Goal: Transaction & Acquisition: Purchase product/service

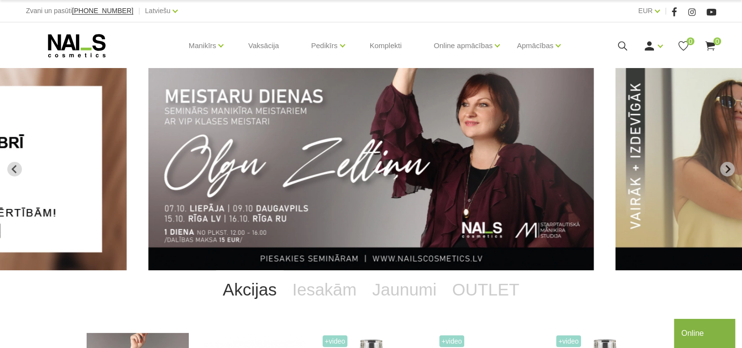
click at [259, 289] on link "Akcijas" at bounding box center [250, 289] width 70 height 39
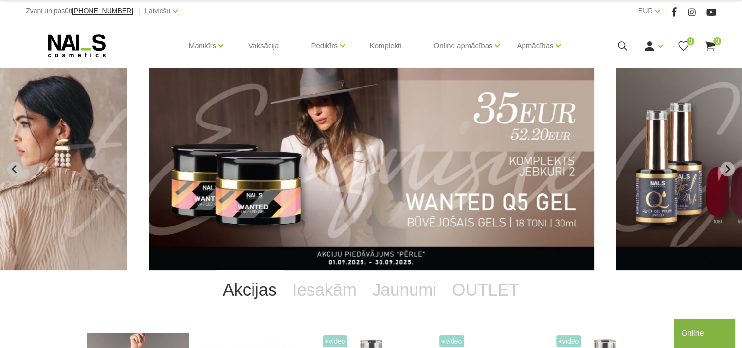
click at [396, 168] on img "5 of 14" at bounding box center [371, 169] width 445 height 202
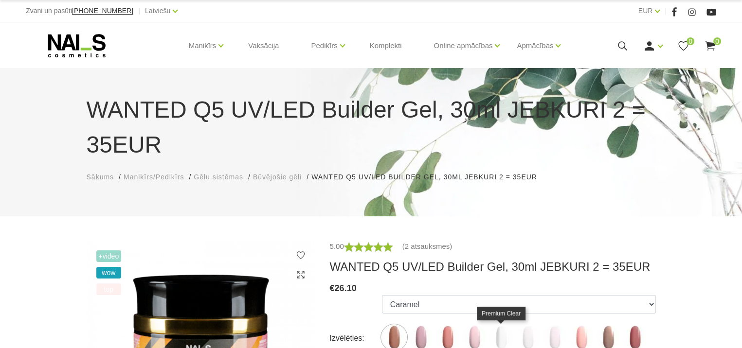
click at [499, 331] on img at bounding box center [501, 337] width 24 height 24
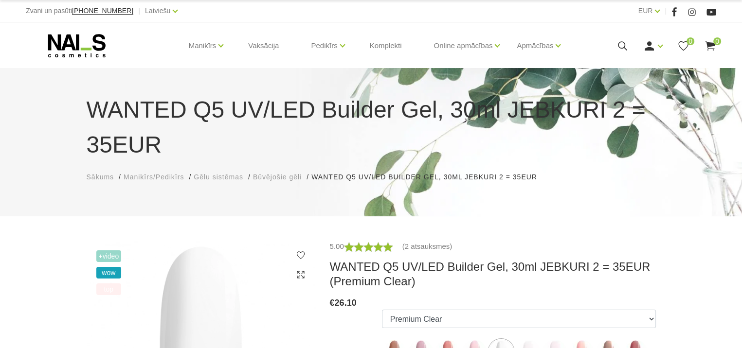
scroll to position [304, 0]
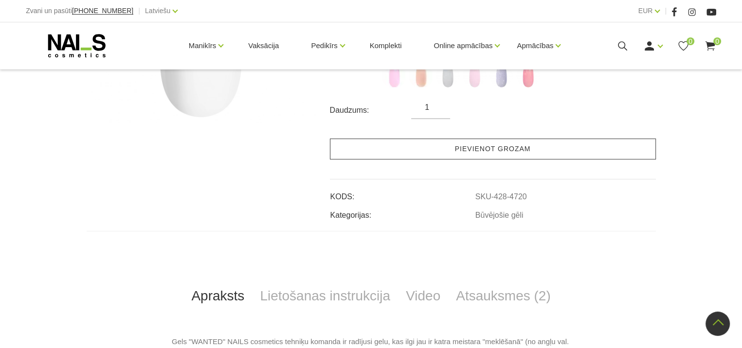
click at [479, 153] on link "Pievienot grozam" at bounding box center [493, 149] width 326 height 21
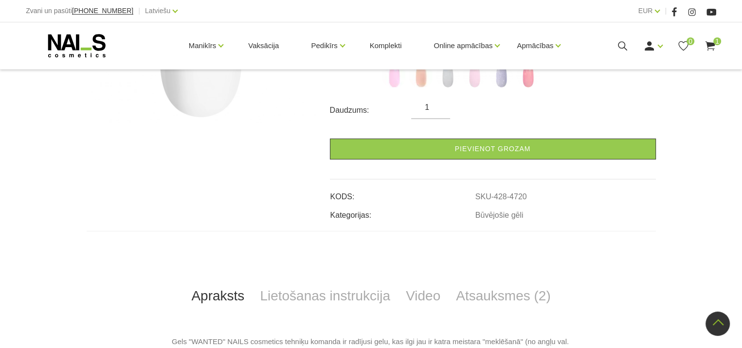
click at [741, 90] on div "+Video wow top 5.00 (2 atsauksmes) WANTED Q5 UV/LED Builder Gel, 30ml JEBKURI 2…" at bounding box center [371, 349] width 742 height 827
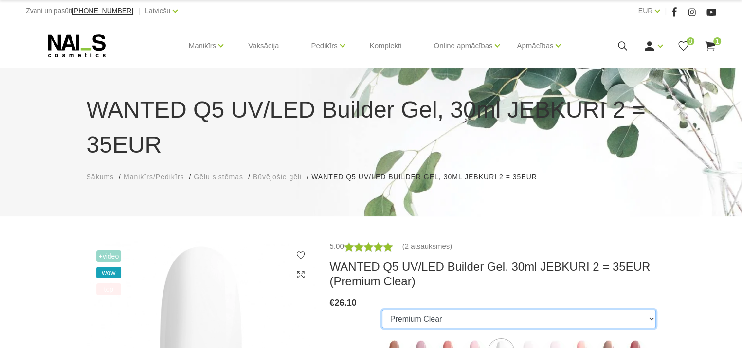
click at [649, 319] on select "Caramel Nude Sparkle Mood Dream Rose Premium Clear Pastel Porcelain Bubble Gum …" at bounding box center [519, 319] width 274 height 18
click at [382, 310] on select "Caramel Nude Sparkle Mood Dream Rose Premium Clear Pastel Porcelain Bubble Gum …" at bounding box center [519, 319] width 274 height 18
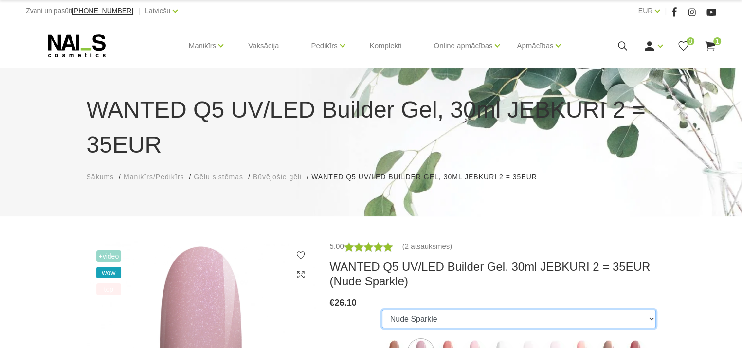
click at [653, 318] on select "Caramel Nude Sparkle Mood Dream Rose Premium Clear Pastel Porcelain Bubble Gum …" at bounding box center [519, 319] width 274 height 18
click at [382, 310] on select "Caramel Nude Sparkle Mood Dream Rose Premium Clear Pastel Porcelain Bubble Gum …" at bounding box center [519, 319] width 274 height 18
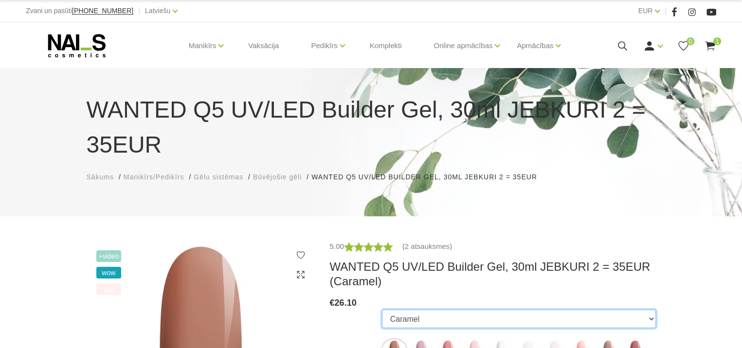
click at [651, 319] on select "Caramel Nude Sparkle Mood Dream Rose Premium Clear Pastel Porcelain Bubble Gum …" at bounding box center [519, 319] width 274 height 18
click at [382, 310] on select "Caramel Nude Sparkle Mood Dream Rose Premium Clear Pastel Porcelain Bubble Gum …" at bounding box center [519, 319] width 274 height 18
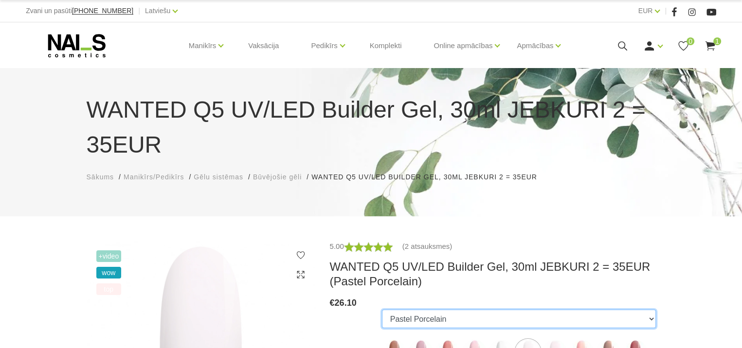
click at [650, 316] on select "Caramel Nude Sparkle Mood Dream Rose Premium Clear Pastel Porcelain Bubble Gum …" at bounding box center [519, 319] width 274 height 18
click at [382, 310] on select "Caramel Nude Sparkle Mood Dream Rose Premium Clear Pastel Porcelain Bubble Gum …" at bounding box center [519, 319] width 274 height 18
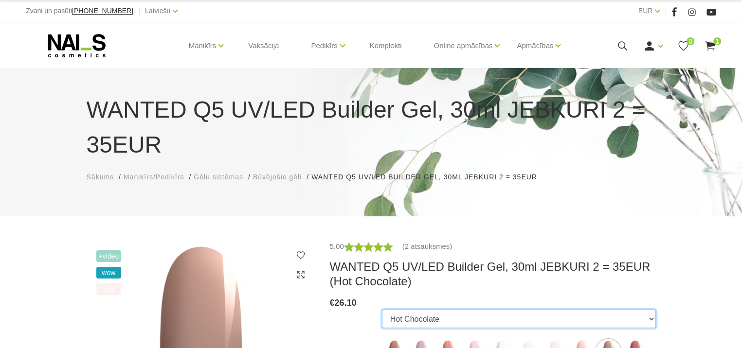
click at [651, 320] on select "Caramel Nude Sparkle Mood Dream Rose Premium Clear Pastel Porcelain Bubble Gum …" at bounding box center [519, 319] width 274 height 18
click at [382, 310] on select "Caramel Nude Sparkle Mood Dream Rose Premium Clear Pastel Porcelain Bubble Gum …" at bounding box center [519, 319] width 274 height 18
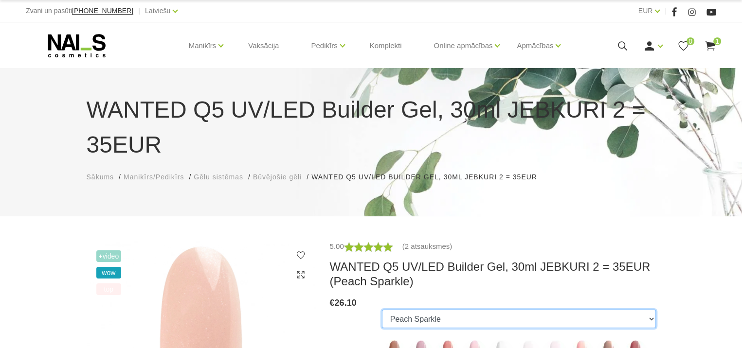
click at [652, 319] on select "Caramel Nude Sparkle Mood Dream Rose Premium Clear Pastel Porcelain Bubble Gum …" at bounding box center [519, 319] width 274 height 18
click at [382, 310] on select "Caramel Nude Sparkle Mood Dream Rose Premium Clear Pastel Porcelain Bubble Gum …" at bounding box center [519, 319] width 274 height 18
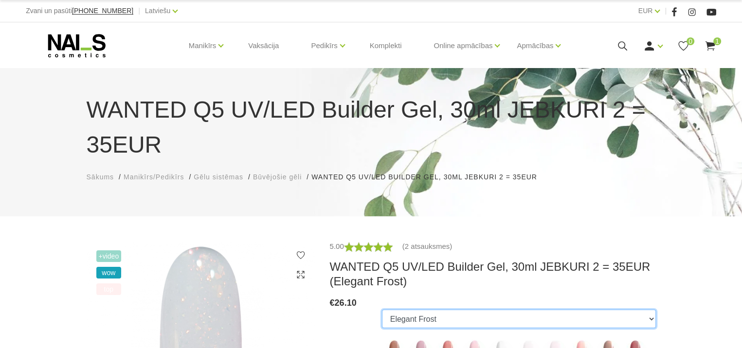
click at [648, 320] on select "Caramel Nude Sparkle Mood Dream Rose Premium Clear Pastel Porcelain Bubble Gum …" at bounding box center [519, 319] width 274 height 18
click at [382, 310] on select "Caramel Nude Sparkle Mood Dream Rose Premium Clear Pastel Porcelain Bubble Gum …" at bounding box center [519, 319] width 274 height 18
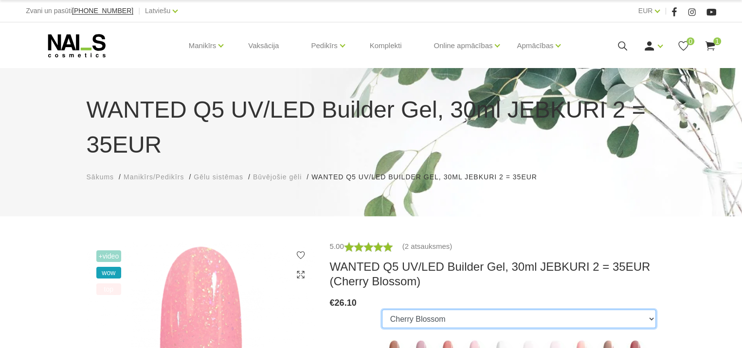
click at [652, 318] on select "Caramel Nude Sparkle Mood Dream Rose Premium Clear Pastel Porcelain Bubble Gum …" at bounding box center [519, 319] width 274 height 18
click at [382, 310] on select "Caramel Nude Sparkle Mood Dream Rose Premium Clear Pastel Porcelain Bubble Gum …" at bounding box center [519, 319] width 274 height 18
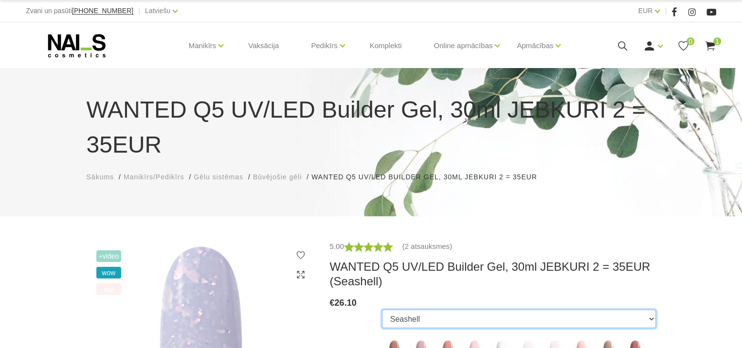
click at [650, 320] on select "Caramel Nude Sparkle Mood Dream Rose Premium Clear Pastel Porcelain Bubble Gum …" at bounding box center [519, 319] width 274 height 18
click at [382, 310] on select "Caramel Nude Sparkle Mood Dream Rose Premium Clear Pastel Porcelain Bubble Gum …" at bounding box center [519, 319] width 274 height 18
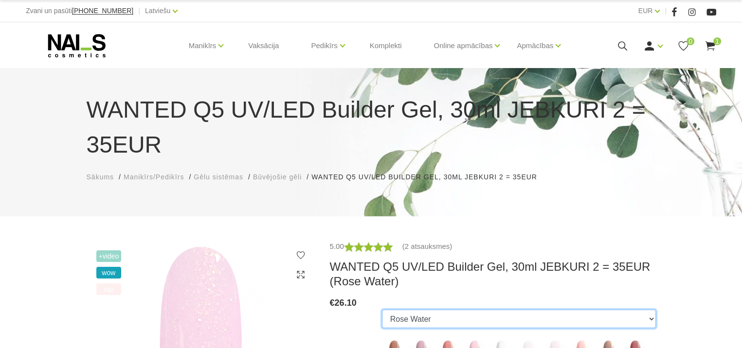
click at [652, 319] on select "Caramel Nude Sparkle Mood Dream Rose Premium Clear Pastel Porcelain Bubble Gum …" at bounding box center [519, 319] width 274 height 18
click at [382, 310] on select "Caramel Nude Sparkle Mood Dream Rose Premium Clear Pastel Porcelain Bubble Gum …" at bounding box center [519, 319] width 274 height 18
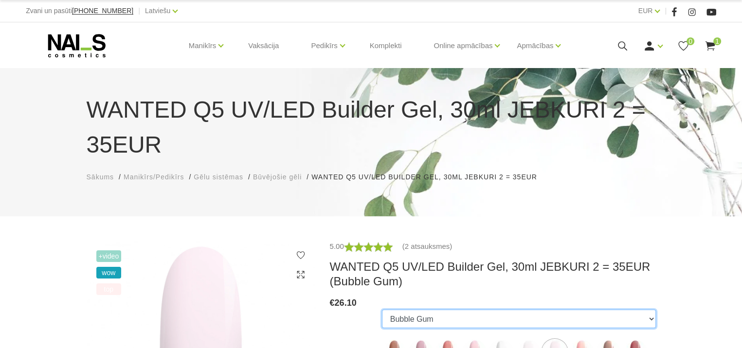
click at [652, 319] on select "Caramel Nude Sparkle Mood Dream Rose Premium Clear Pastel Porcelain Bubble Gum …" at bounding box center [519, 319] width 274 height 18
click at [382, 310] on select "Caramel Nude Sparkle Mood Dream Rose Premium Clear Pastel Porcelain Bubble Gum …" at bounding box center [519, 319] width 274 height 18
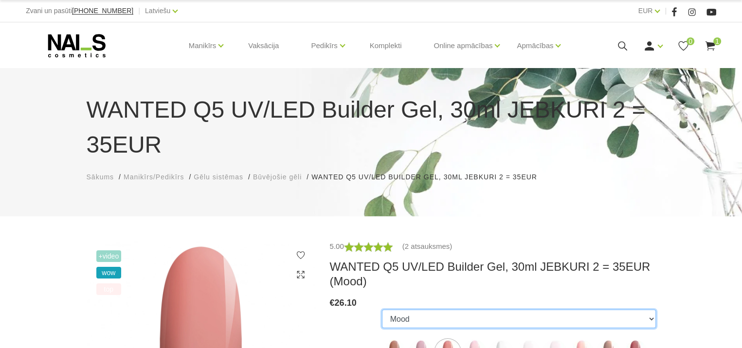
click at [652, 320] on select "Caramel Nude Sparkle Mood Dream Rose Premium Clear Pastel Porcelain Bubble Gum …" at bounding box center [519, 319] width 274 height 18
click at [382, 310] on select "Caramel Nude Sparkle Mood Dream Rose Premium Clear Pastel Porcelain Bubble Gum …" at bounding box center [519, 319] width 274 height 18
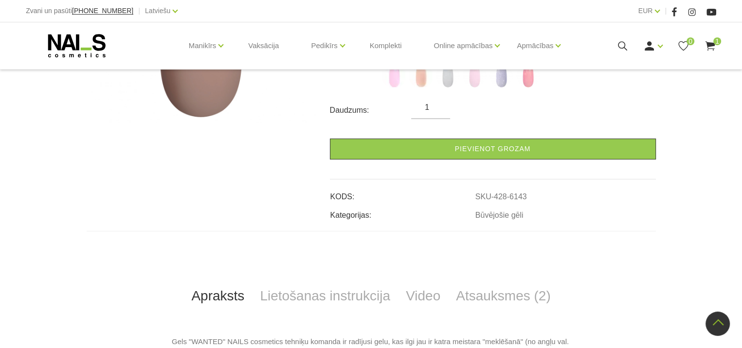
click at [595, 46] on div "Ienākt Reģistrēties 0 1" at bounding box center [647, 46] width 138 height 12
click at [233, 173] on div "+Video wow top" at bounding box center [200, 78] width 243 height 285
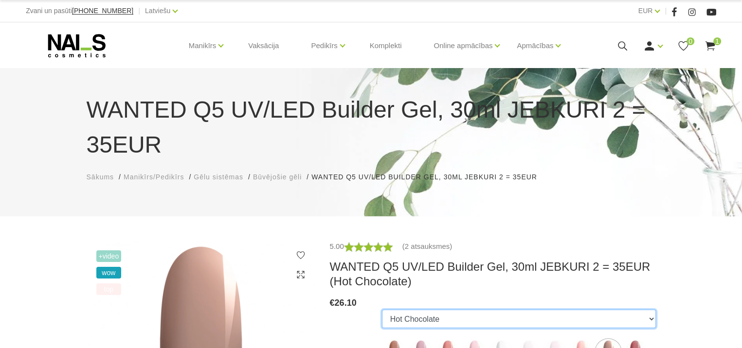
click at [649, 317] on select "Caramel Nude Sparkle Mood Dream Rose Premium Clear Pastel Porcelain Bubble Gum …" at bounding box center [519, 319] width 274 height 18
click at [382, 310] on select "Caramel Nude Sparkle Mood Dream Rose Premium Clear Pastel Porcelain Bubble Gum …" at bounding box center [519, 319] width 274 height 18
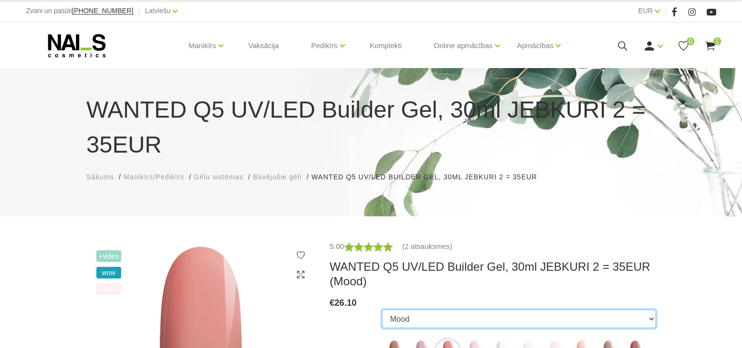
click at [650, 319] on select "Caramel Nude Sparkle Mood Dream Rose Premium Clear Pastel Porcelain Bubble Gum …" at bounding box center [519, 319] width 274 height 18
select select "6143"
click at [382, 310] on select "Caramel Nude Sparkle Mood Dream Rose Premium Clear Pastel Porcelain Bubble Gum …" at bounding box center [519, 319] width 274 height 18
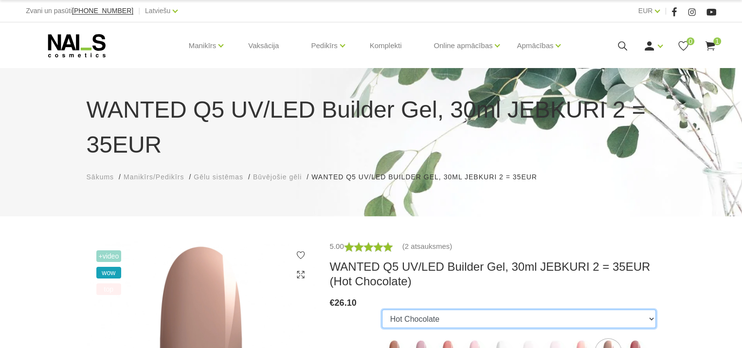
scroll to position [304, 0]
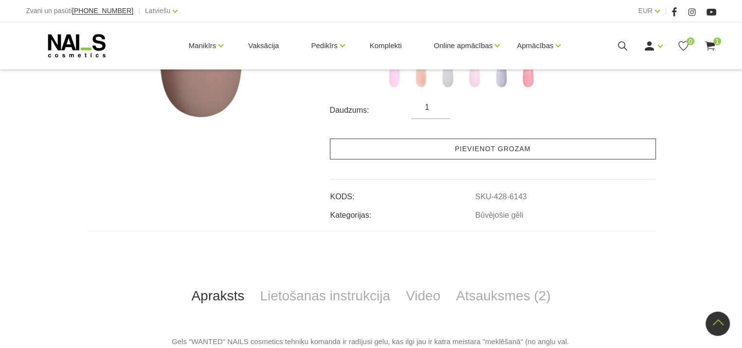
click at [485, 148] on link "Pievienot grozam" at bounding box center [493, 149] width 326 height 21
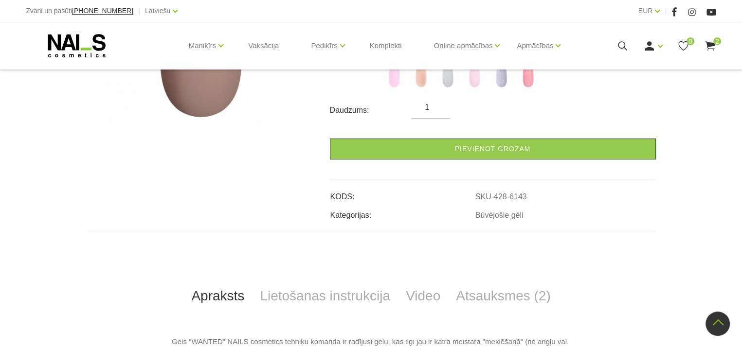
click at [712, 43] on use at bounding box center [710, 45] width 10 height 9
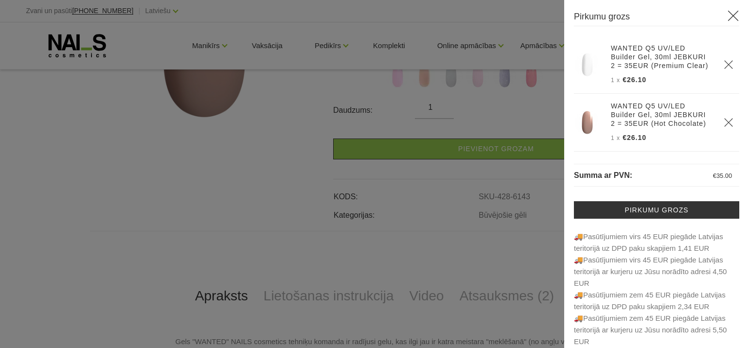
click at [727, 16] on icon at bounding box center [733, 16] width 12 height 12
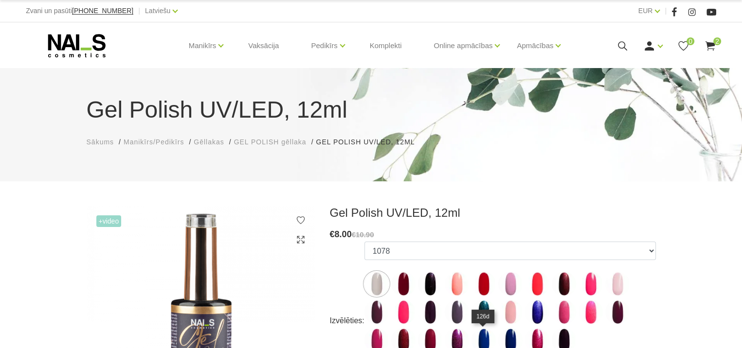
click at [484, 335] on img at bounding box center [483, 340] width 24 height 24
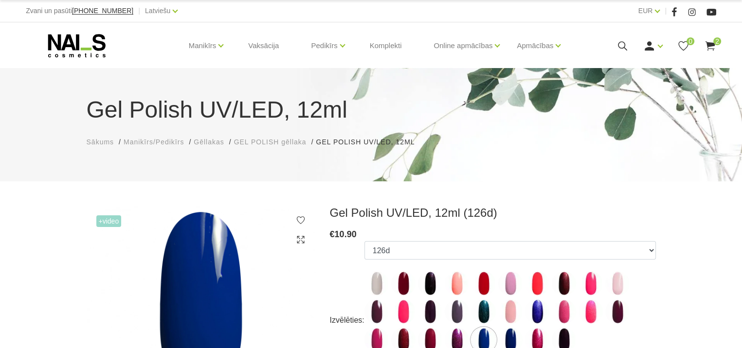
scroll to position [304, 0]
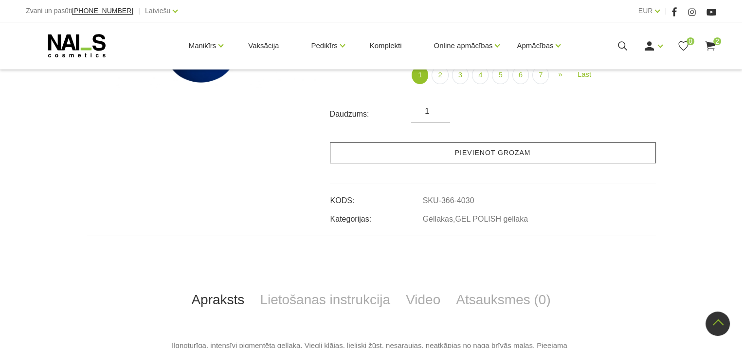
click at [502, 152] on link "Pievienot grozam" at bounding box center [493, 152] width 326 height 21
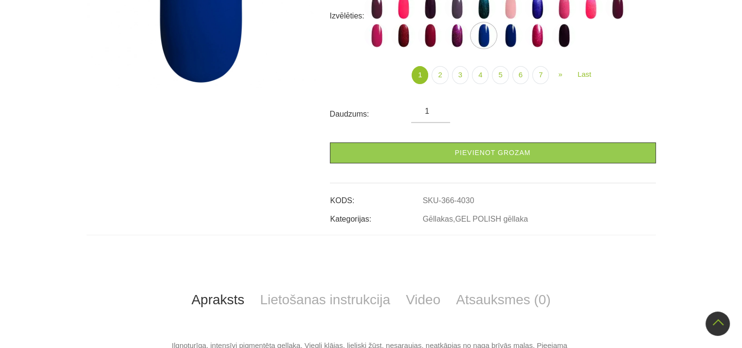
scroll to position [0, 0]
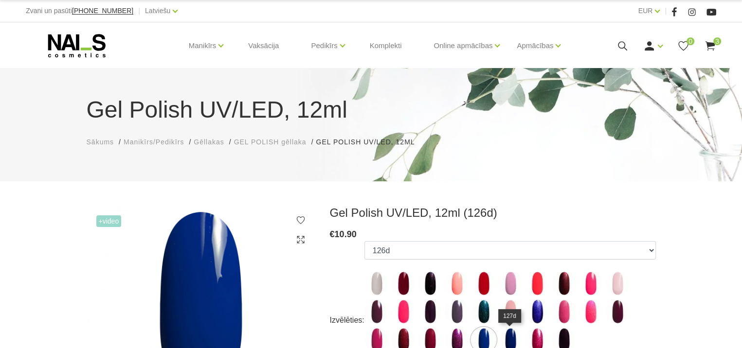
click at [507, 333] on img at bounding box center [510, 340] width 24 height 24
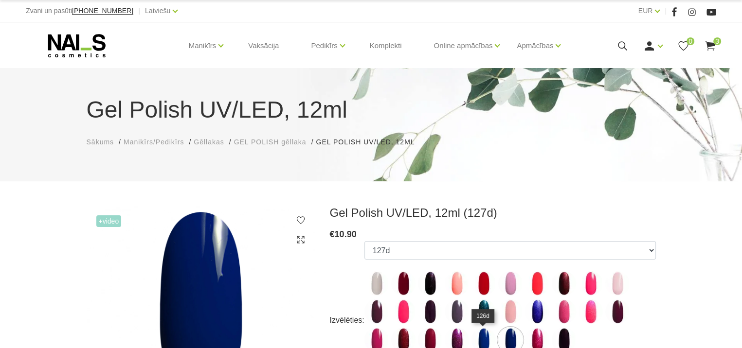
click at [484, 333] on img at bounding box center [483, 340] width 24 height 24
select select "4030"
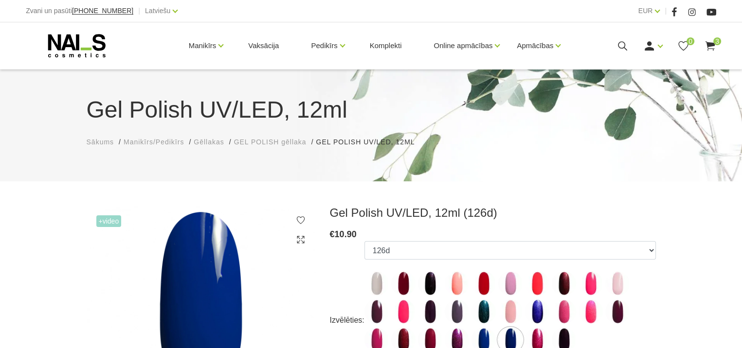
scroll to position [304, 0]
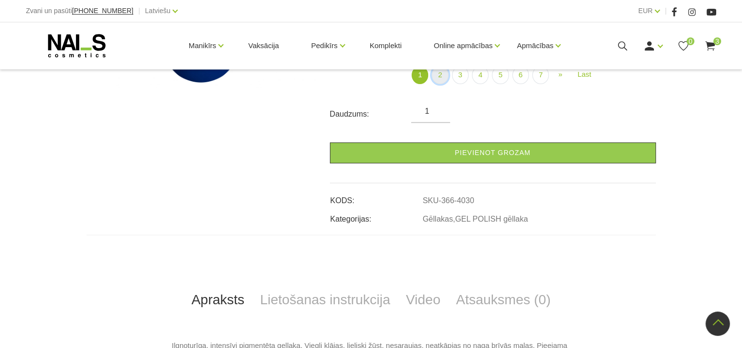
click at [442, 71] on link "2" at bounding box center [439, 75] width 17 height 18
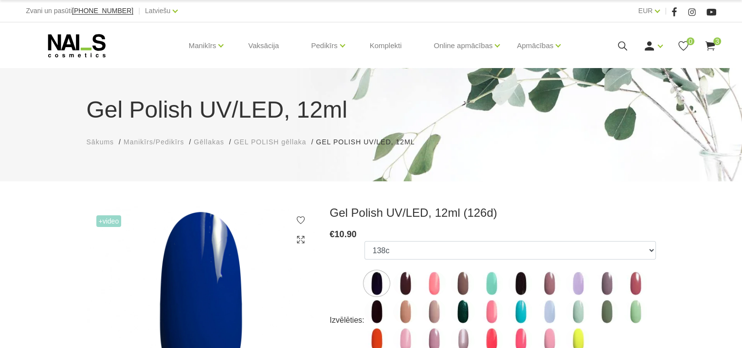
scroll to position [304, 0]
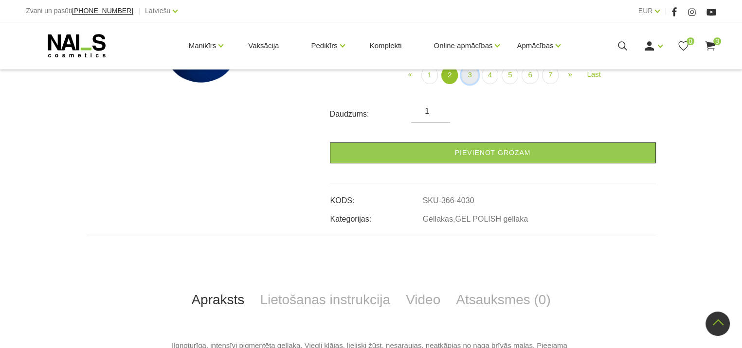
click at [474, 76] on link "3" at bounding box center [469, 75] width 17 height 18
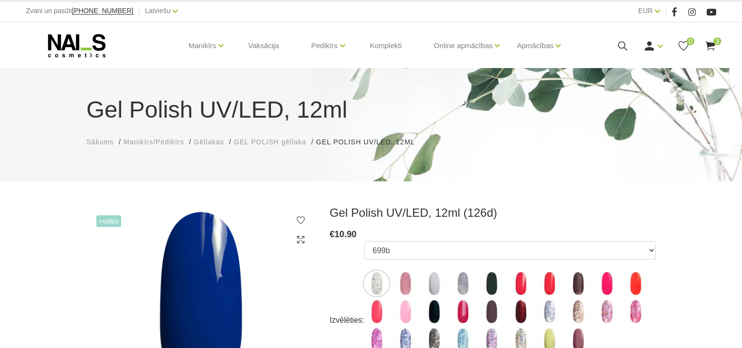
click at [403, 333] on img at bounding box center [405, 340] width 24 height 24
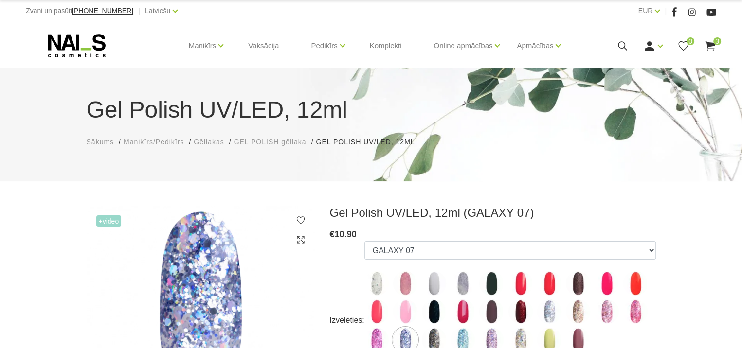
click at [461, 332] on img at bounding box center [462, 340] width 24 height 24
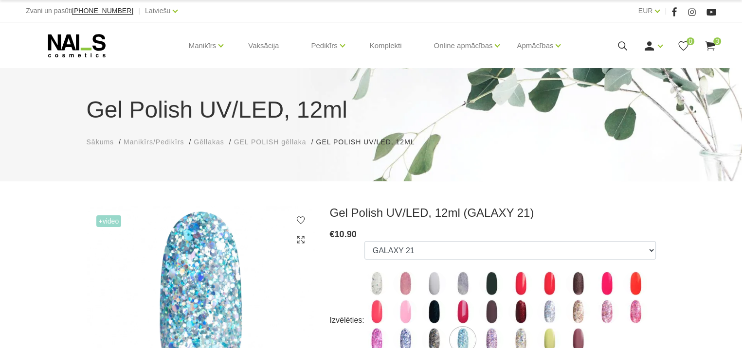
click at [432, 332] on img at bounding box center [434, 340] width 24 height 24
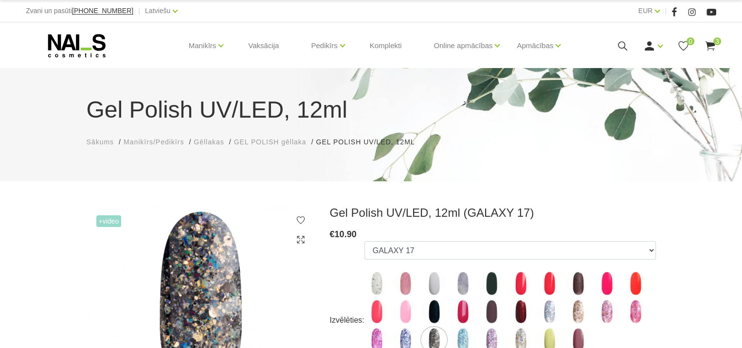
click at [576, 308] on img at bounding box center [578, 312] width 24 height 24
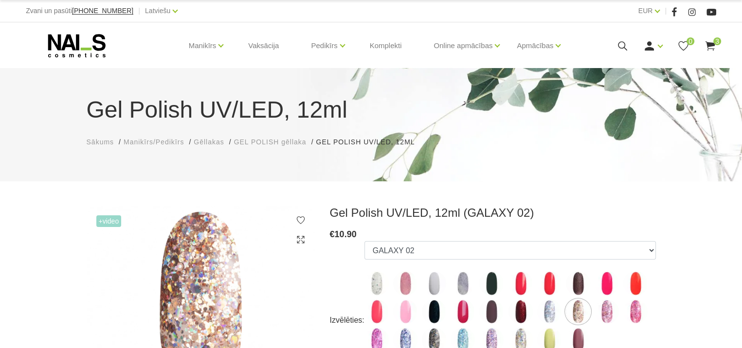
click at [432, 334] on img at bounding box center [434, 340] width 24 height 24
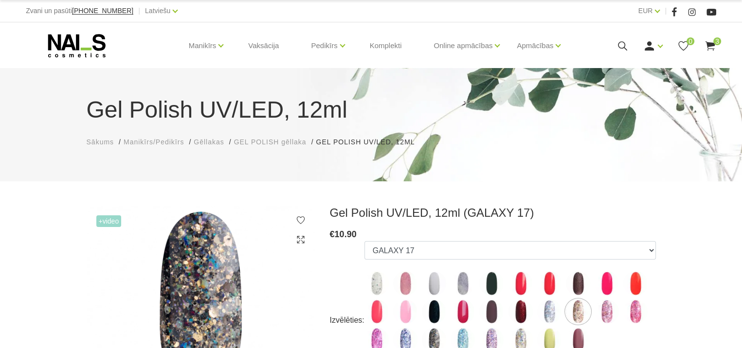
click at [461, 330] on img at bounding box center [462, 340] width 24 height 24
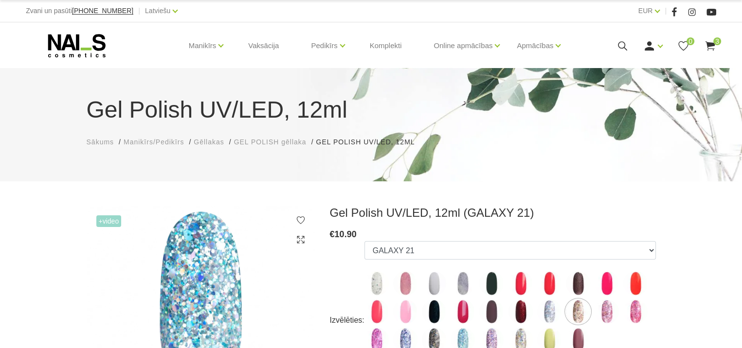
click at [494, 334] on img at bounding box center [491, 340] width 24 height 24
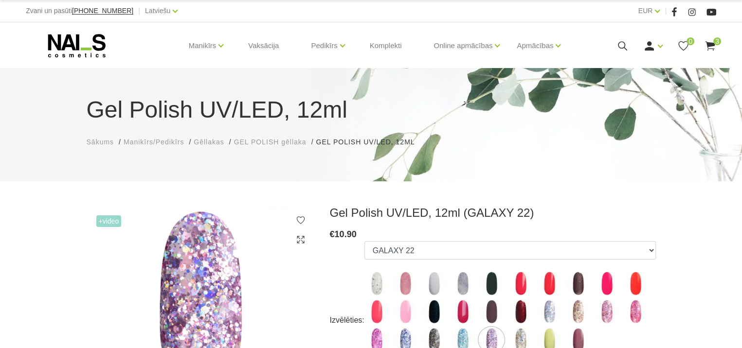
click at [516, 336] on img at bounding box center [520, 340] width 24 height 24
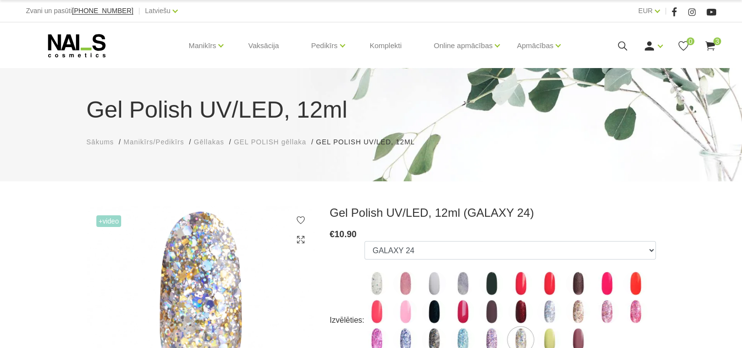
click at [436, 334] on img at bounding box center [434, 340] width 24 height 24
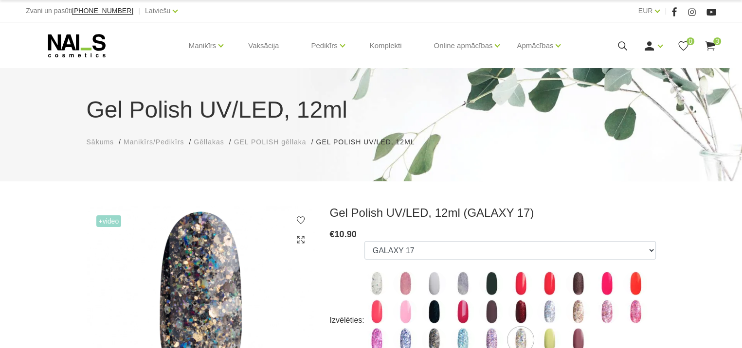
click at [374, 336] on img at bounding box center [376, 340] width 24 height 24
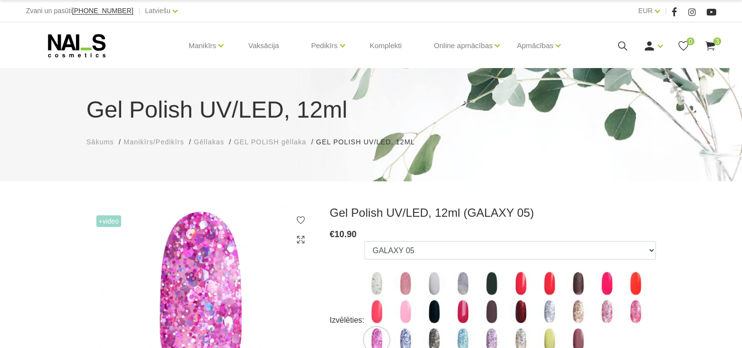
click at [576, 332] on img at bounding box center [578, 340] width 24 height 24
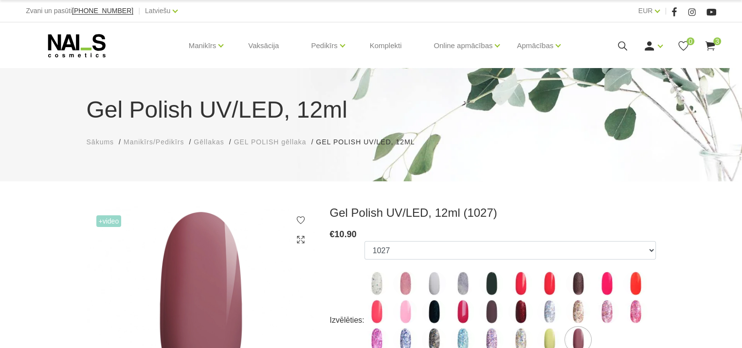
click at [465, 317] on img at bounding box center [462, 312] width 24 height 24
select select "4141"
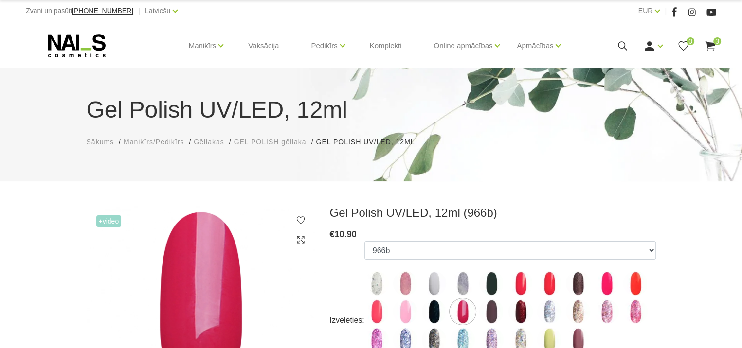
scroll to position [304, 0]
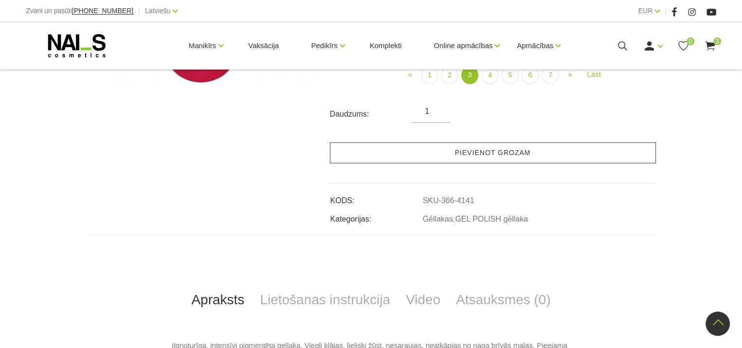
click at [479, 155] on link "Pievienot grozam" at bounding box center [493, 152] width 326 height 21
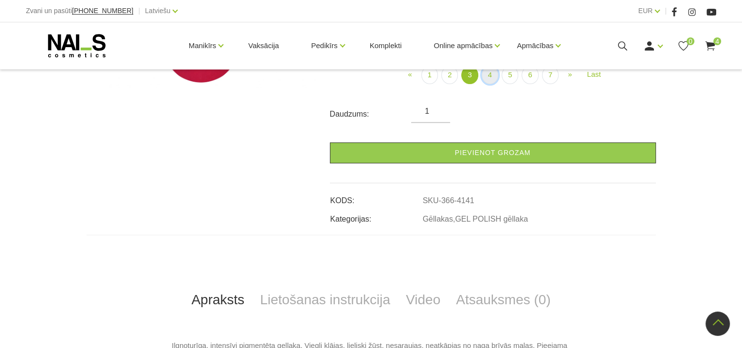
click at [489, 74] on link "4" at bounding box center [489, 75] width 17 height 18
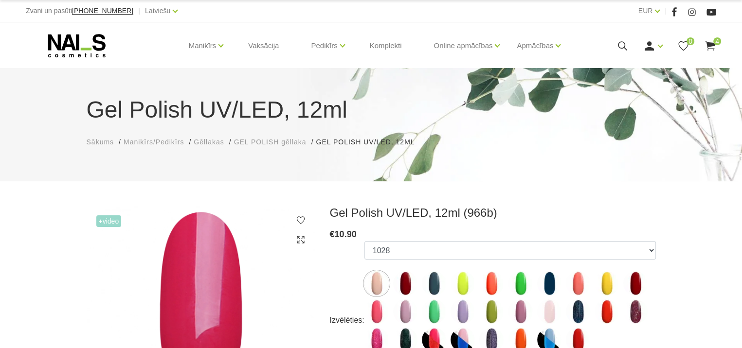
click at [550, 335] on img at bounding box center [549, 340] width 24 height 24
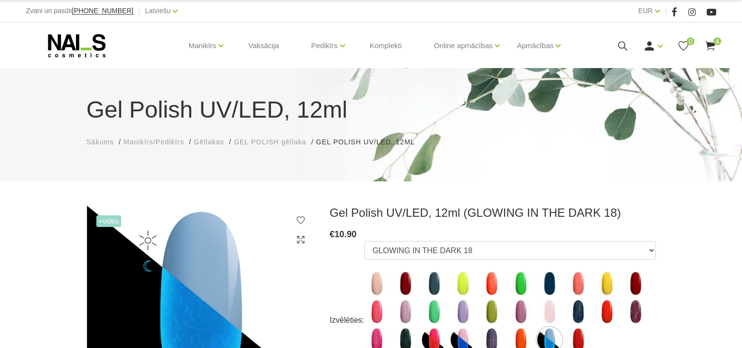
click at [113, 223] on span "+Video" at bounding box center [108, 221] width 25 height 12
click at [103, 234] on img at bounding box center [201, 299] width 229 height 187
click at [606, 309] on img at bounding box center [606, 312] width 24 height 24
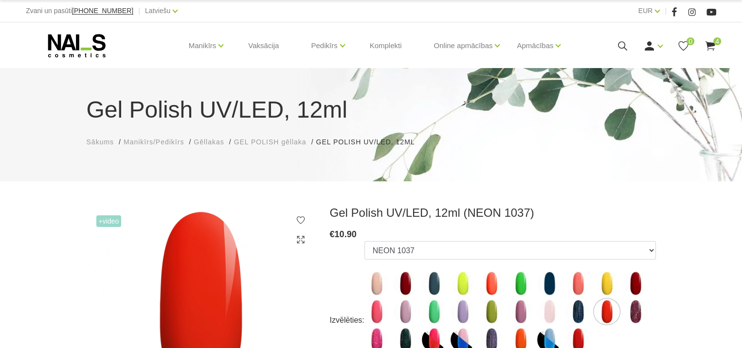
click at [636, 283] on img at bounding box center [635, 283] width 24 height 24
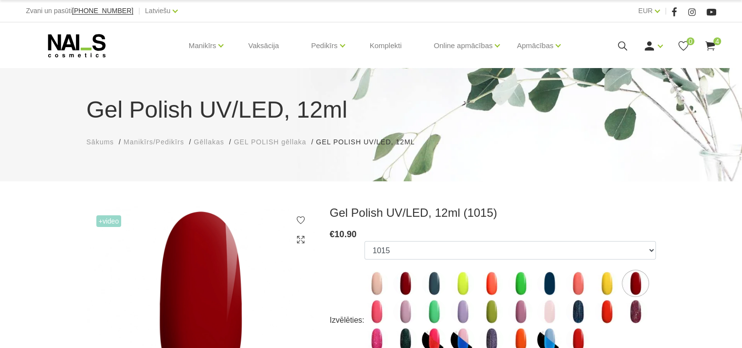
click at [403, 284] on img at bounding box center [405, 283] width 24 height 24
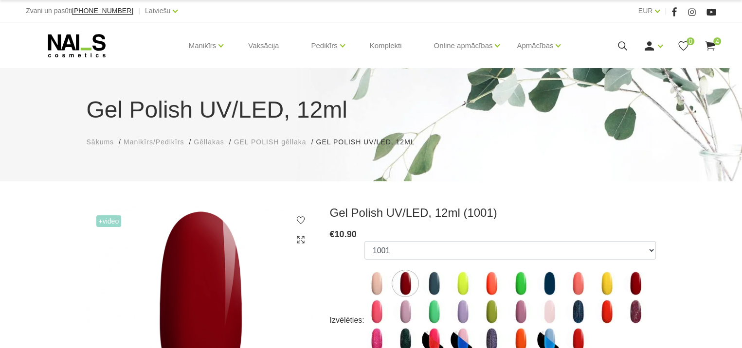
click at [546, 281] on img at bounding box center [549, 283] width 24 height 24
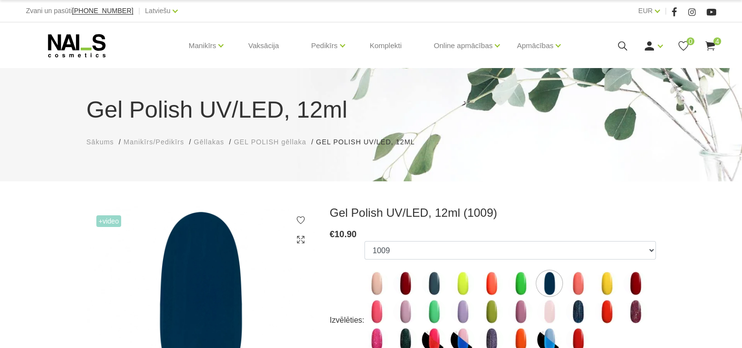
click at [580, 307] on img at bounding box center [578, 312] width 24 height 24
select select "4443"
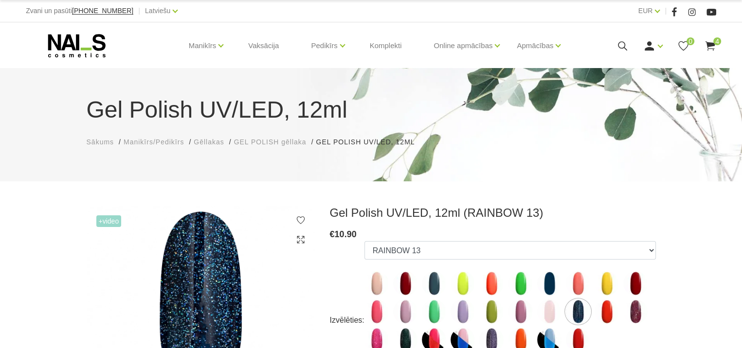
scroll to position [304, 0]
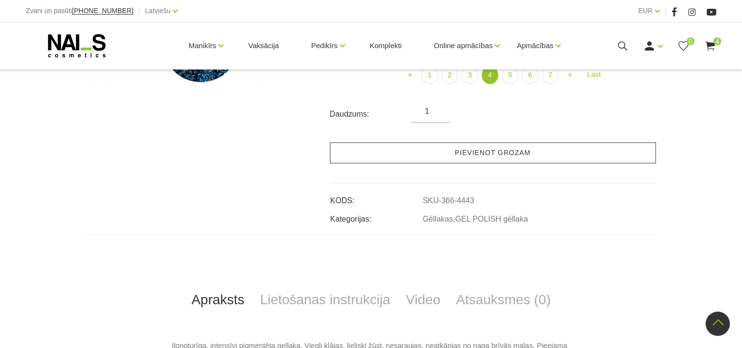
click at [489, 148] on link "Pievienot grozam" at bounding box center [493, 152] width 326 height 21
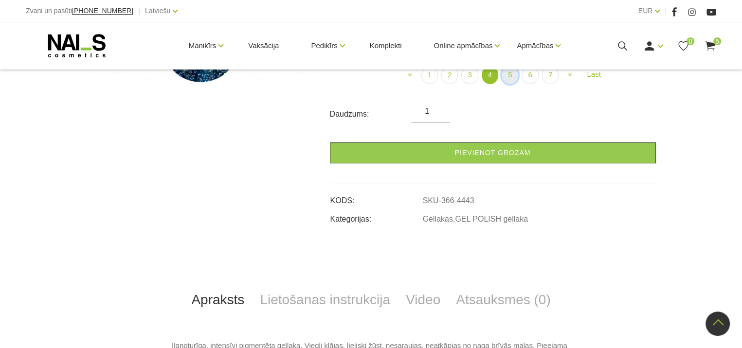
click at [510, 71] on link "5" at bounding box center [509, 75] width 17 height 18
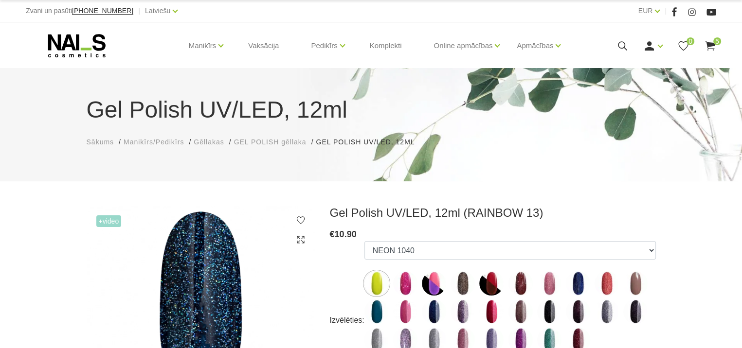
click at [576, 285] on img at bounding box center [578, 283] width 24 height 24
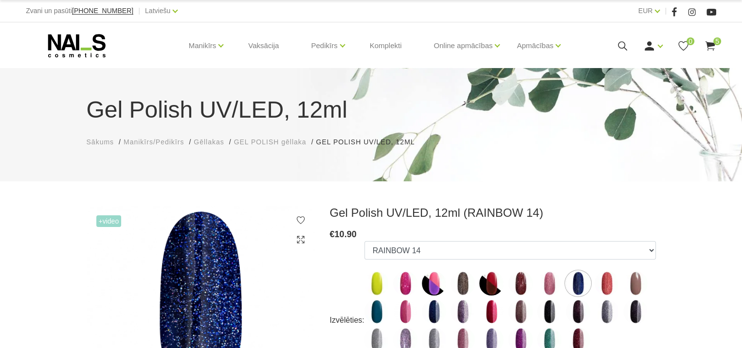
click at [608, 317] on img at bounding box center [606, 312] width 24 height 24
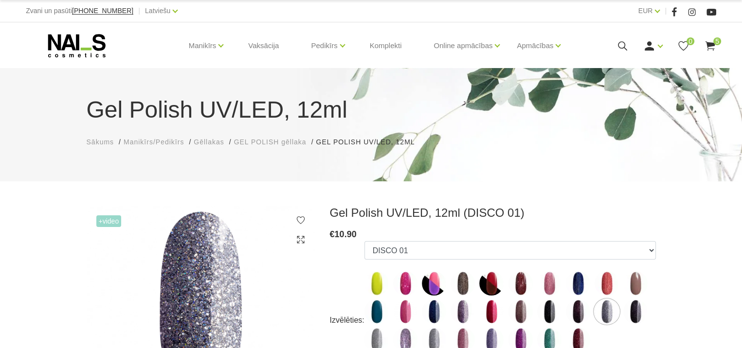
click at [492, 333] on img at bounding box center [491, 340] width 24 height 24
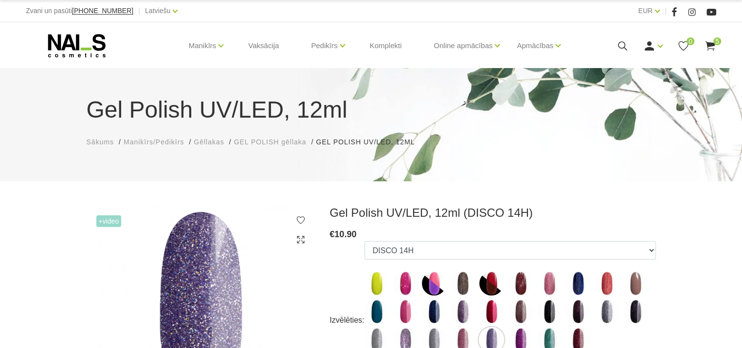
click at [579, 309] on img at bounding box center [578, 312] width 24 height 24
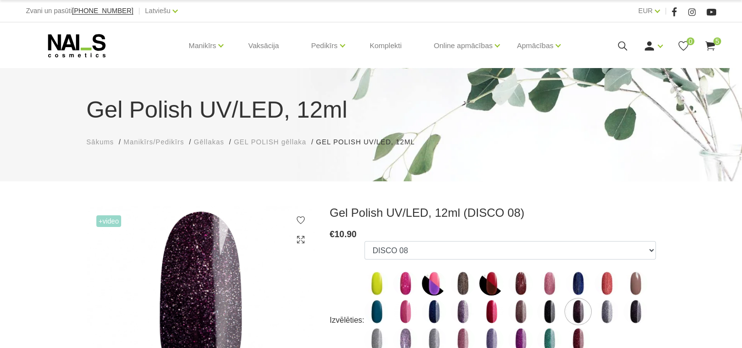
click at [523, 313] on img at bounding box center [520, 312] width 24 height 24
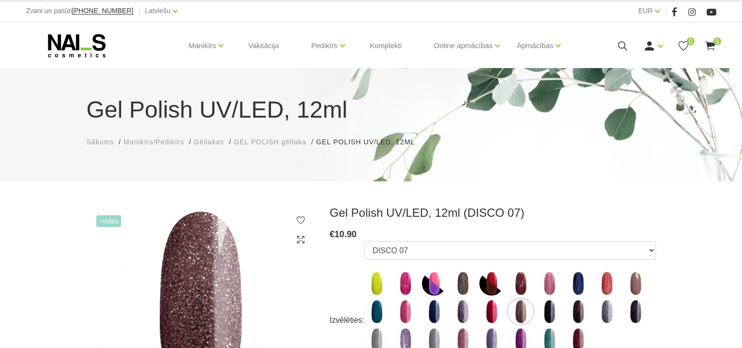
click at [431, 314] on img at bounding box center [434, 312] width 24 height 24
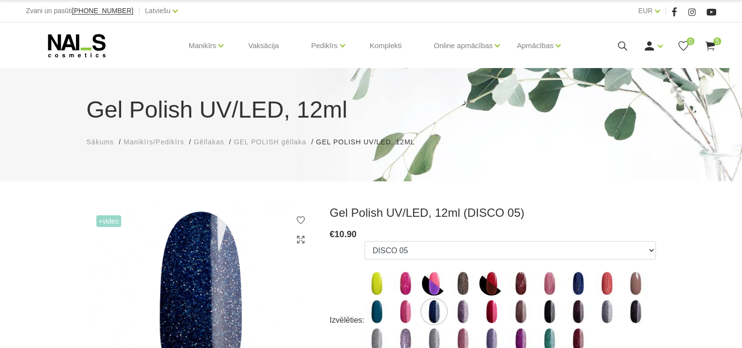
click at [405, 313] on img at bounding box center [405, 312] width 24 height 24
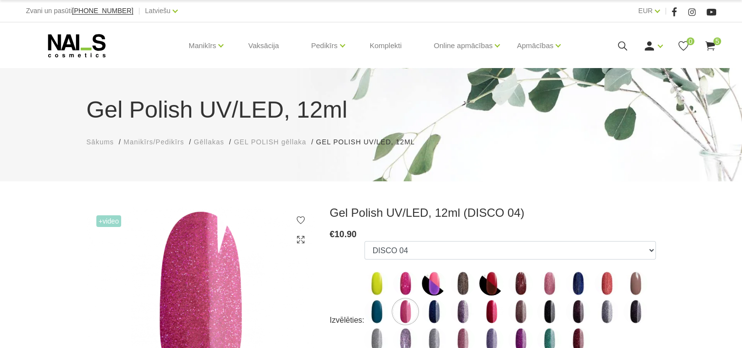
click at [377, 314] on img at bounding box center [376, 312] width 24 height 24
select select "4887"
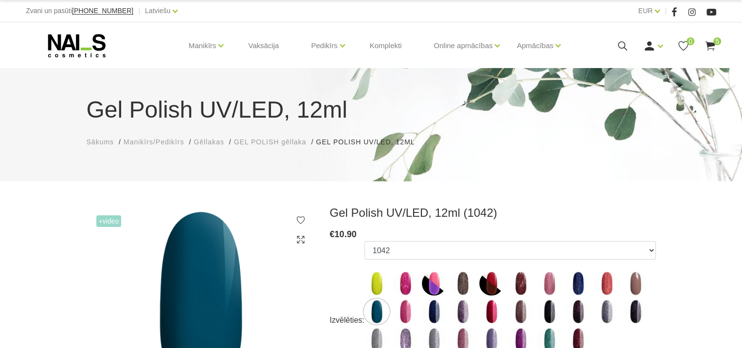
scroll to position [304, 0]
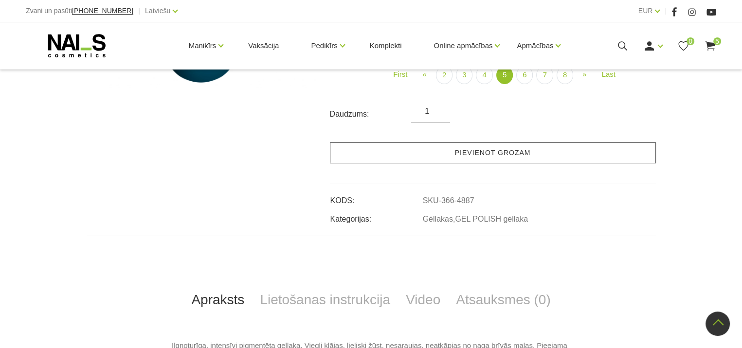
click at [505, 152] on link "Pievienot grozam" at bounding box center [493, 152] width 326 height 21
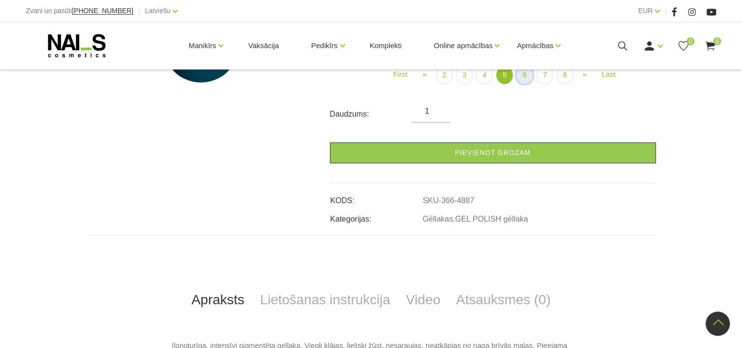
click at [528, 72] on link "6" at bounding box center [524, 75] width 17 height 18
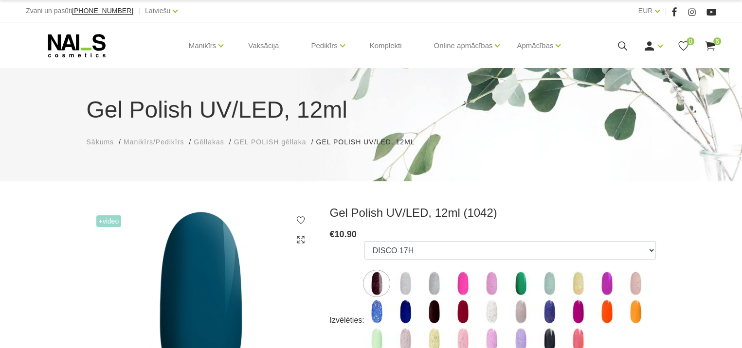
click at [549, 310] on img at bounding box center [549, 312] width 24 height 24
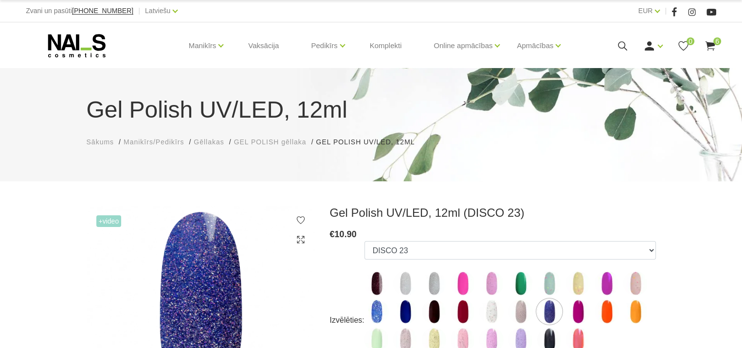
click at [408, 311] on img at bounding box center [405, 312] width 24 height 24
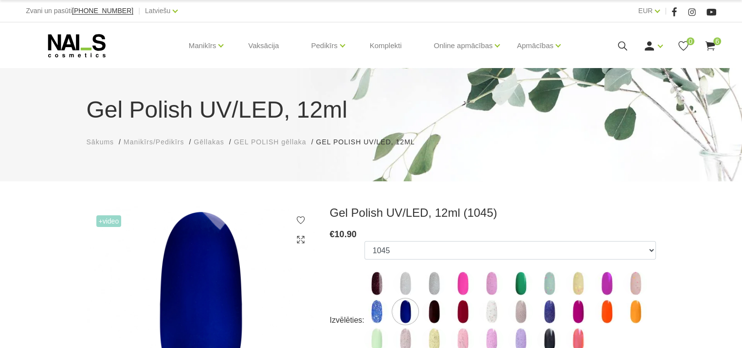
click at [433, 283] on img at bounding box center [434, 283] width 24 height 24
select select "5189"
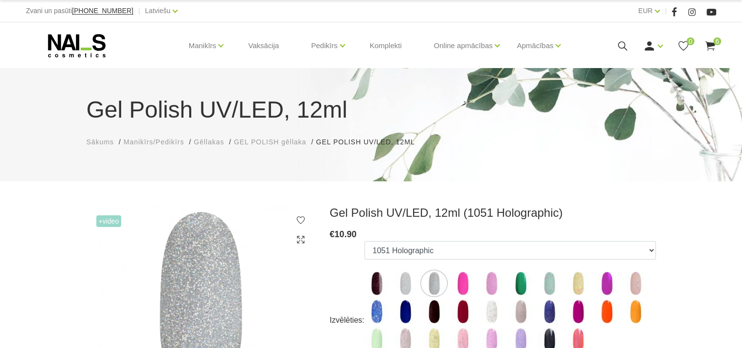
scroll to position [304, 0]
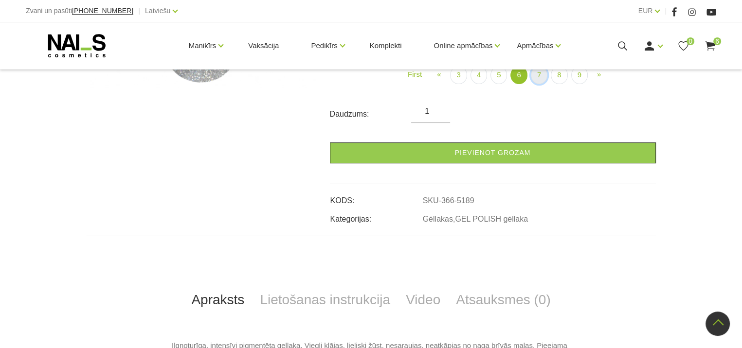
click at [537, 72] on link "7" at bounding box center [539, 75] width 17 height 18
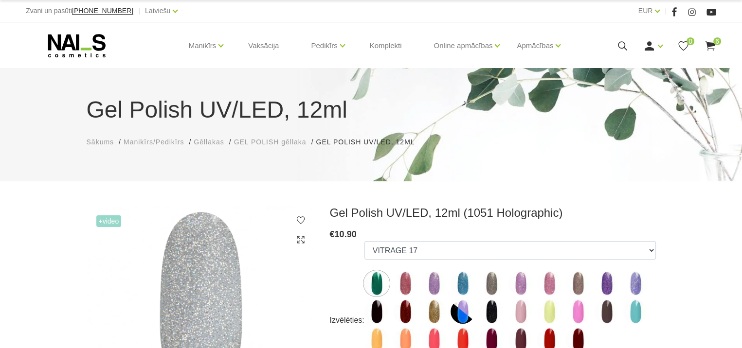
click at [372, 281] on img at bounding box center [376, 283] width 24 height 24
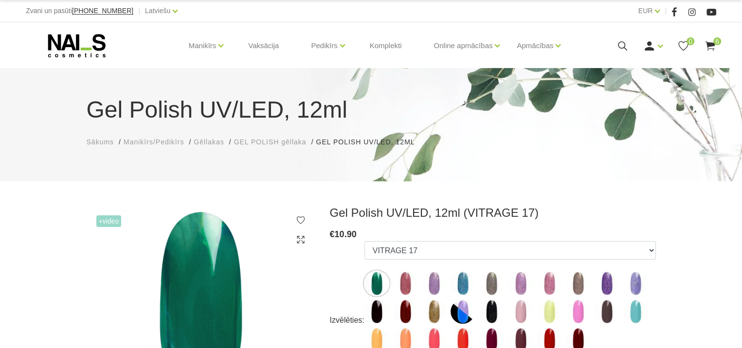
click at [633, 313] on img at bounding box center [635, 312] width 24 height 24
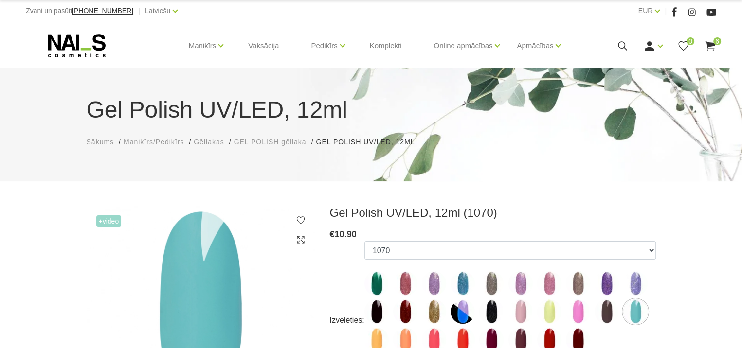
click at [375, 281] on img at bounding box center [376, 283] width 24 height 24
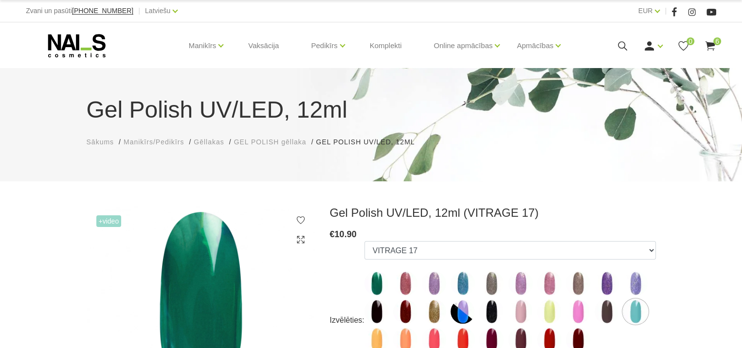
scroll to position [304, 0]
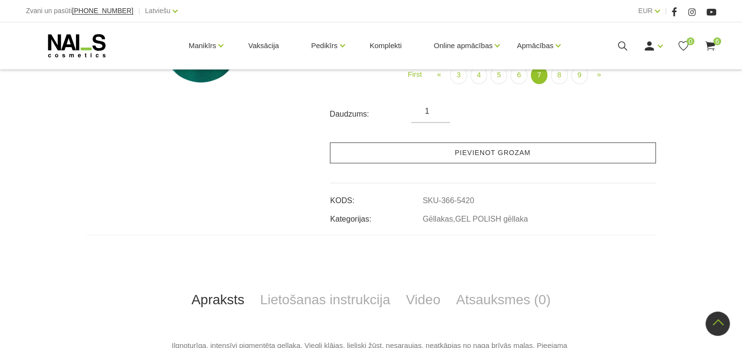
click at [525, 148] on link "Pievienot grozam" at bounding box center [493, 152] width 326 height 21
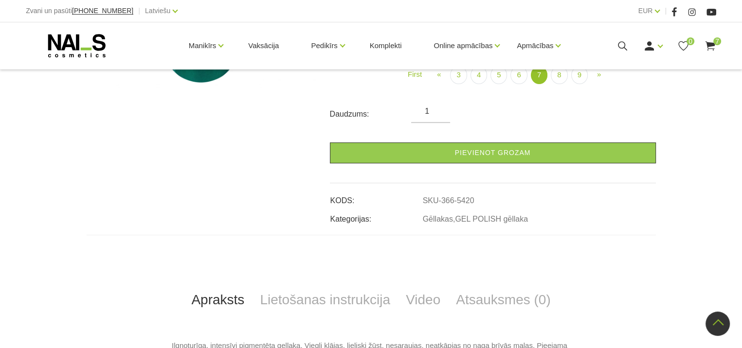
scroll to position [0, 0]
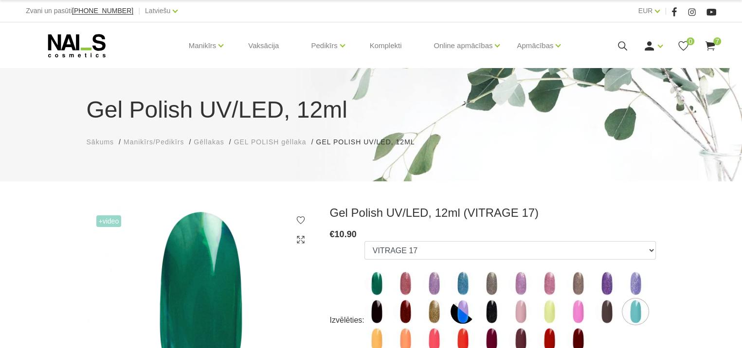
click at [633, 309] on img at bounding box center [635, 312] width 24 height 24
select select "5884"
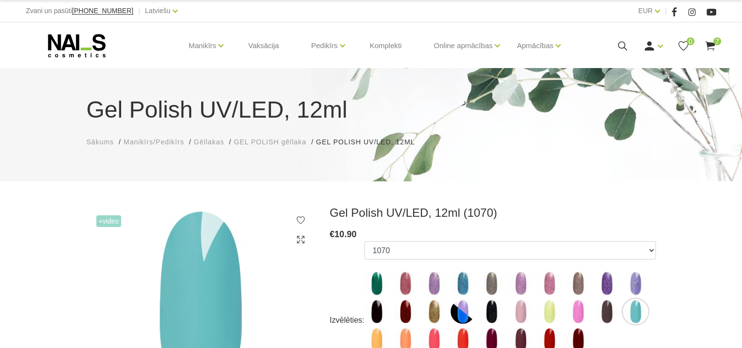
scroll to position [304, 0]
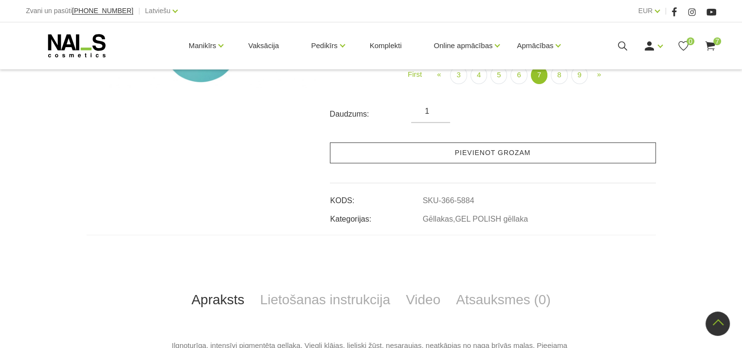
click at [512, 147] on link "Pievienot grozam" at bounding box center [493, 152] width 326 height 21
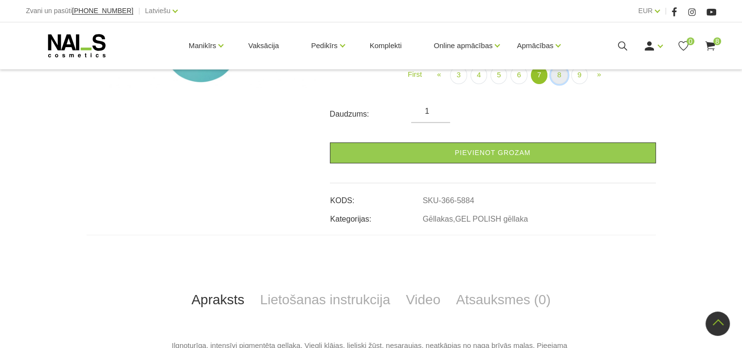
click at [557, 74] on link "8" at bounding box center [558, 75] width 17 height 18
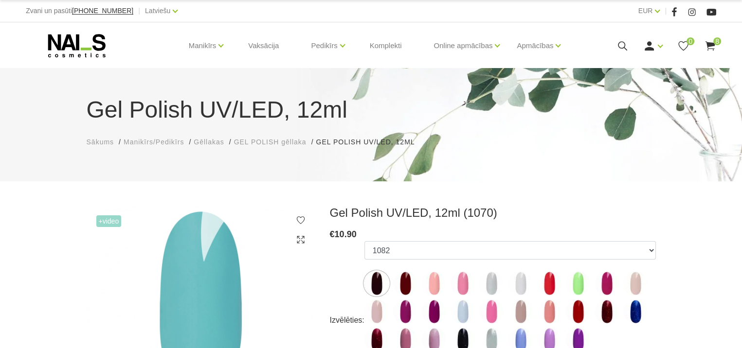
click at [546, 287] on img at bounding box center [549, 283] width 24 height 24
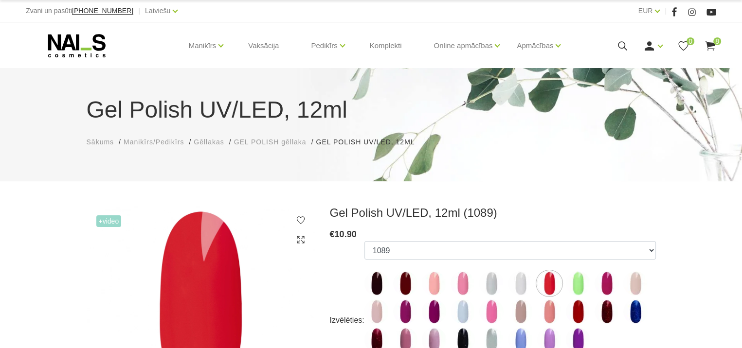
click at [521, 335] on img at bounding box center [520, 340] width 24 height 24
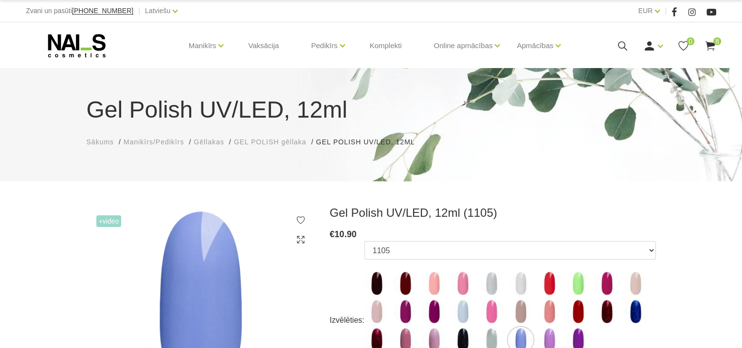
click at [633, 307] on img at bounding box center [635, 312] width 24 height 24
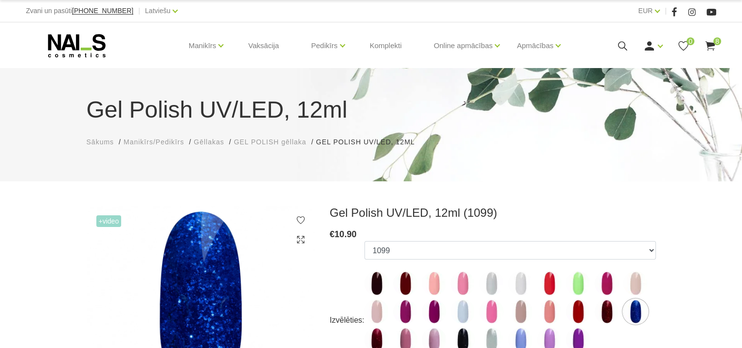
click at [519, 337] on img at bounding box center [520, 340] width 24 height 24
select select "6156"
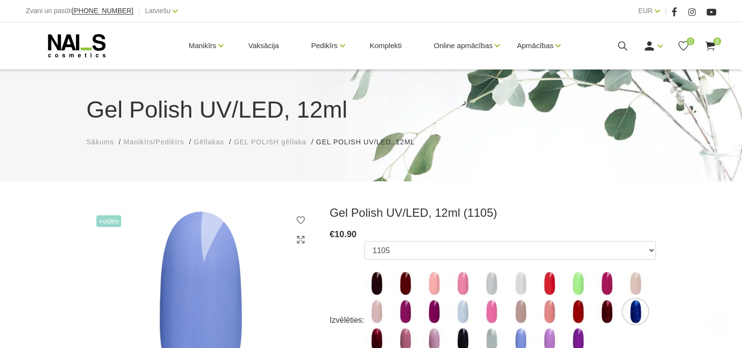
scroll to position [304, 0]
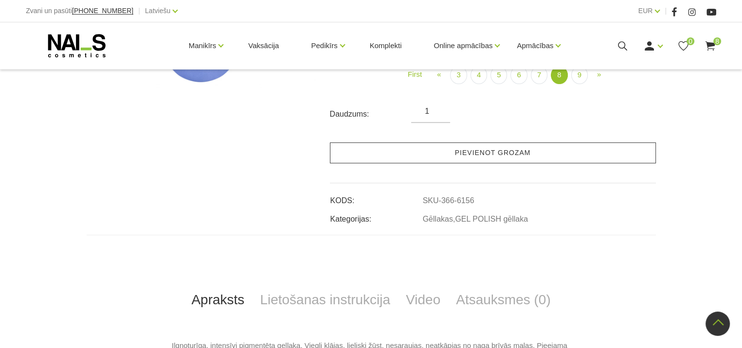
click at [507, 155] on link "Pievienot grozam" at bounding box center [493, 152] width 326 height 21
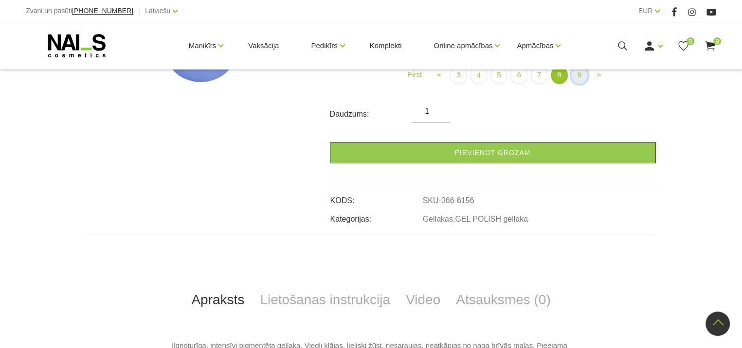
click at [578, 75] on link "9" at bounding box center [579, 75] width 17 height 18
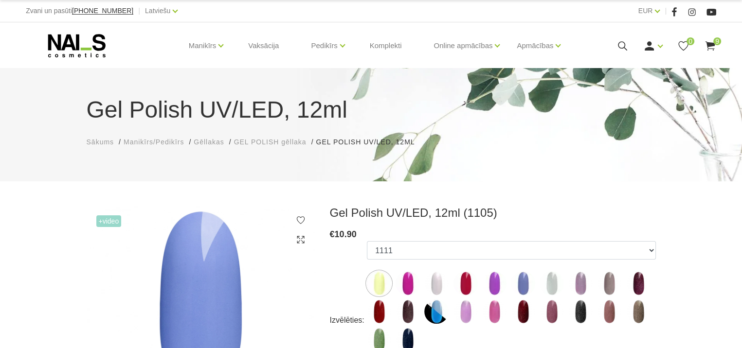
click at [525, 284] on img at bounding box center [523, 283] width 24 height 24
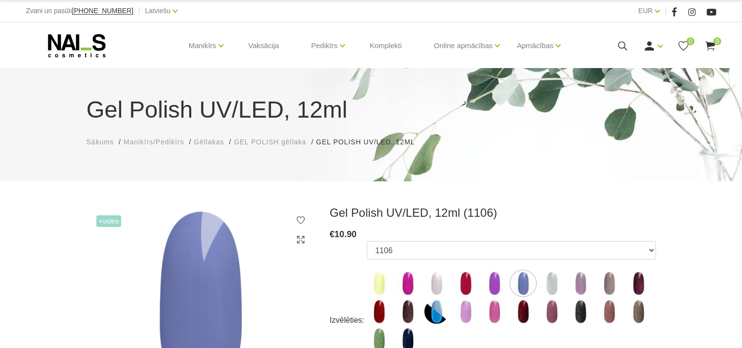
click at [437, 315] on img at bounding box center [436, 312] width 24 height 24
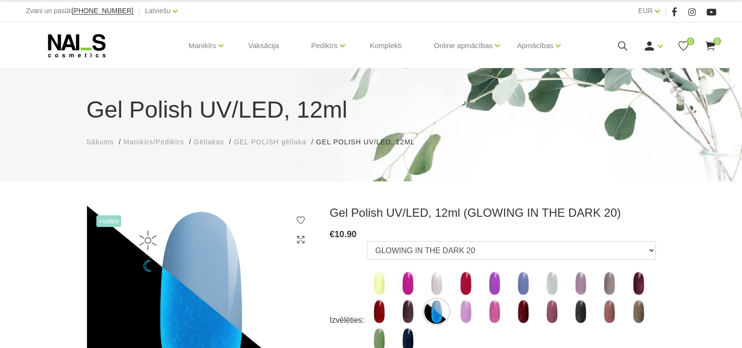
scroll to position [304, 0]
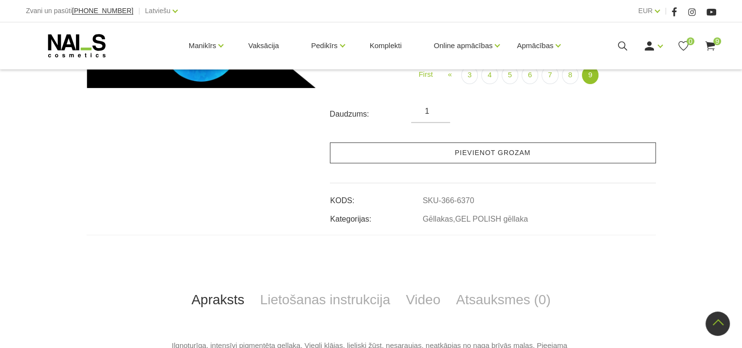
click at [521, 149] on link "Pievienot grozam" at bounding box center [493, 152] width 326 height 21
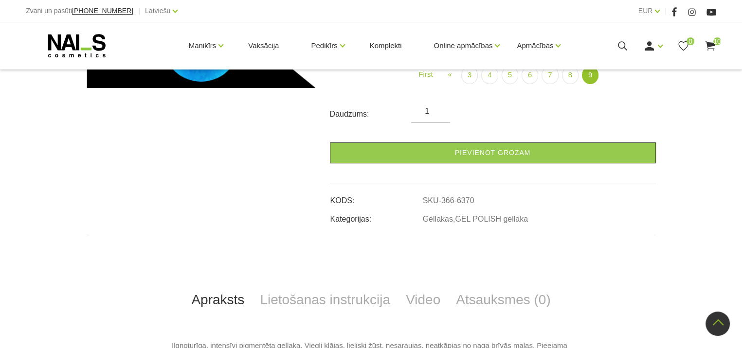
scroll to position [0, 0]
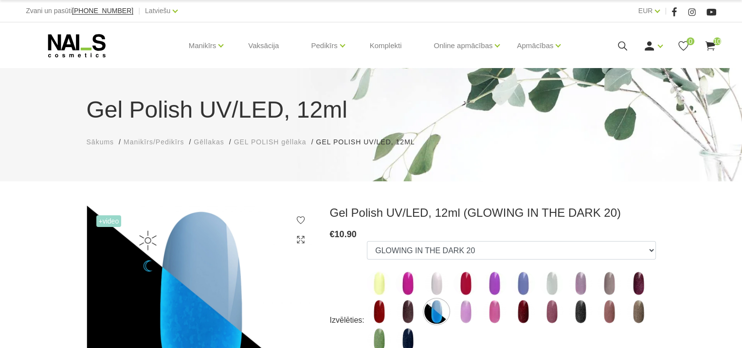
click at [521, 282] on img at bounding box center [523, 283] width 24 height 24
select select "6197"
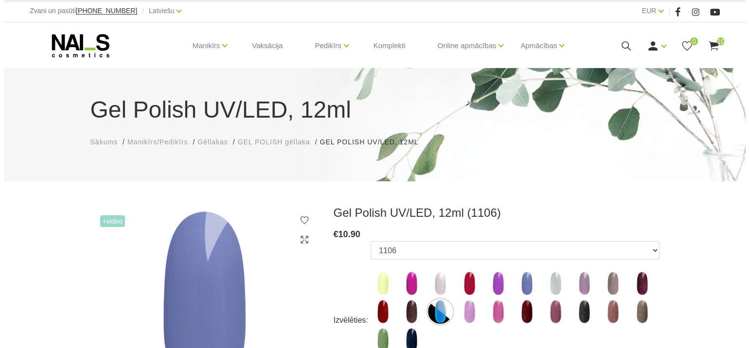
scroll to position [304, 0]
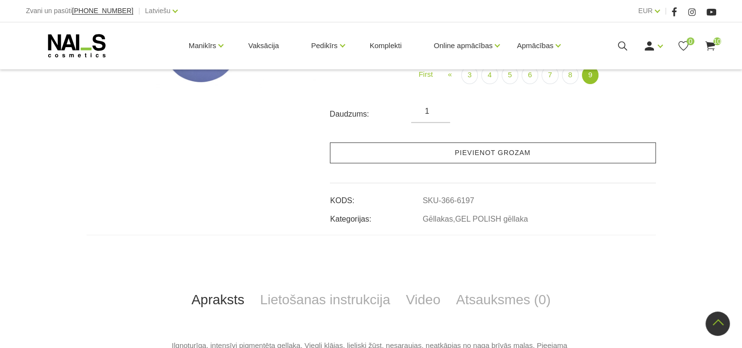
click at [521, 153] on link "Pievienot grozam" at bounding box center [493, 152] width 326 height 21
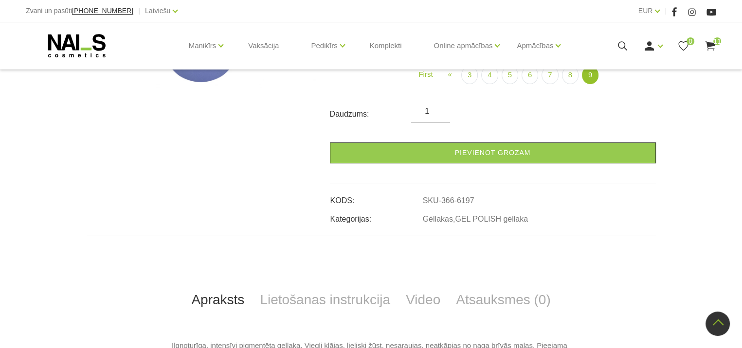
click at [712, 44] on use at bounding box center [710, 45] width 10 height 9
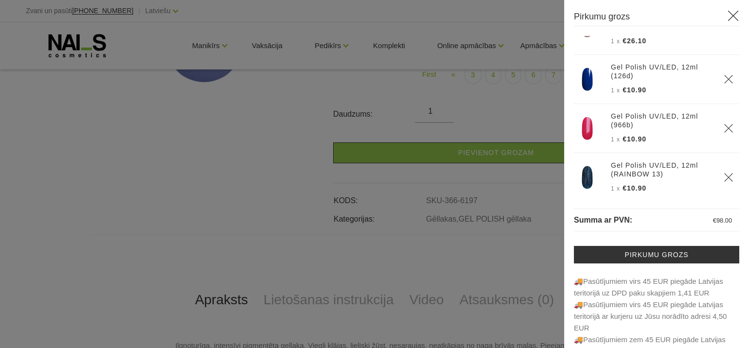
scroll to position [97, 0]
click at [724, 132] on use "Delete" at bounding box center [728, 128] width 8 height 8
click at [589, 140] on img at bounding box center [587, 128] width 24 height 24
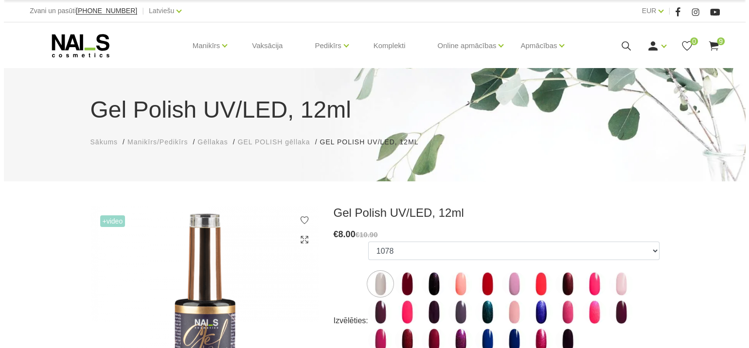
scroll to position [304, 0]
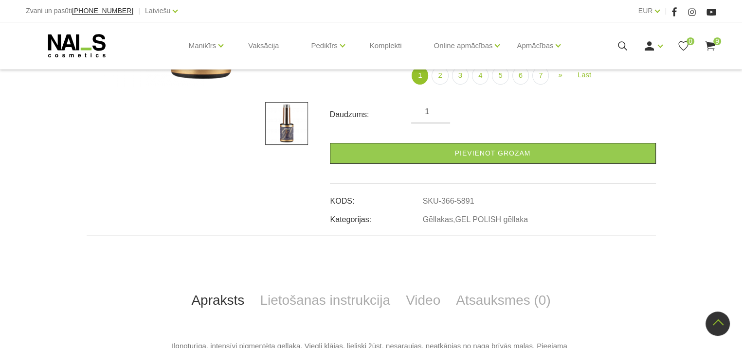
click at [708, 41] on icon at bounding box center [710, 46] width 12 height 12
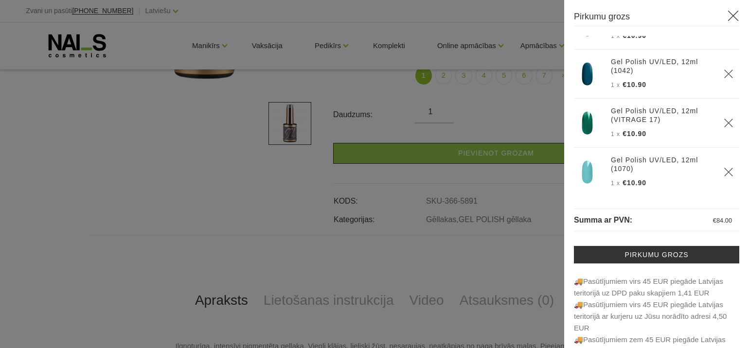
scroll to position [156, 0]
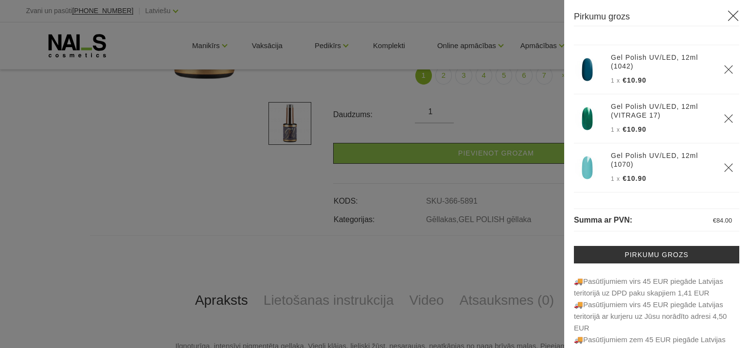
click at [724, 73] on use "Delete" at bounding box center [728, 69] width 8 height 8
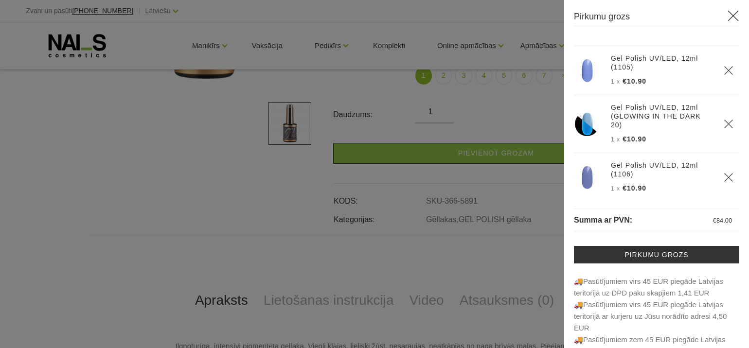
scroll to position [272, 0]
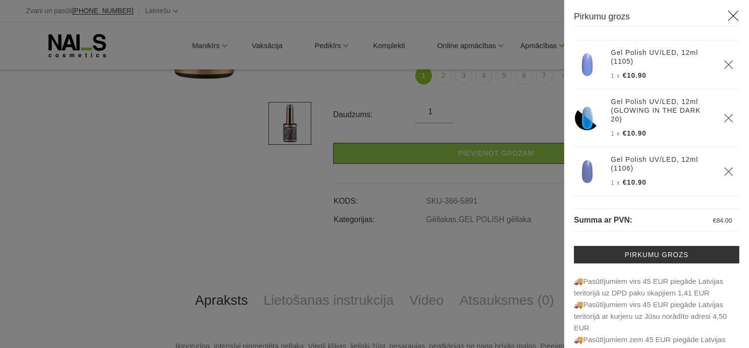
click at [724, 171] on icon "Delete" at bounding box center [729, 172] width 10 height 10
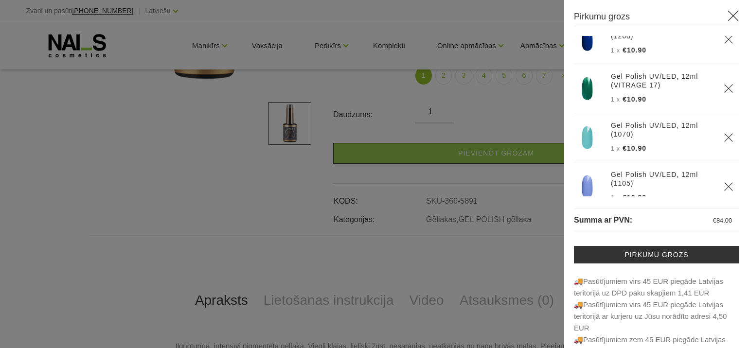
scroll to position [127, 0]
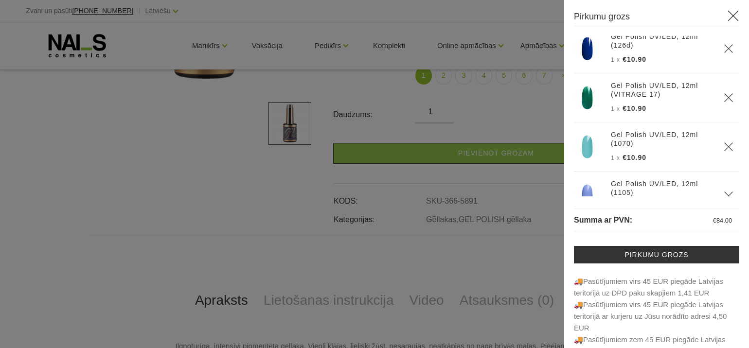
click at [589, 61] on img at bounding box center [587, 48] width 24 height 24
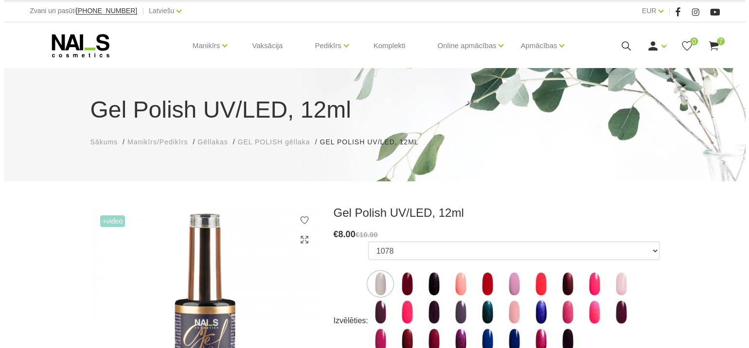
scroll to position [304, 0]
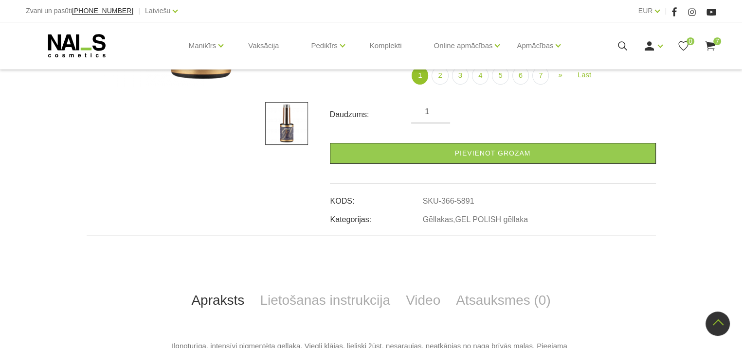
click at [712, 42] on icon at bounding box center [710, 46] width 12 height 12
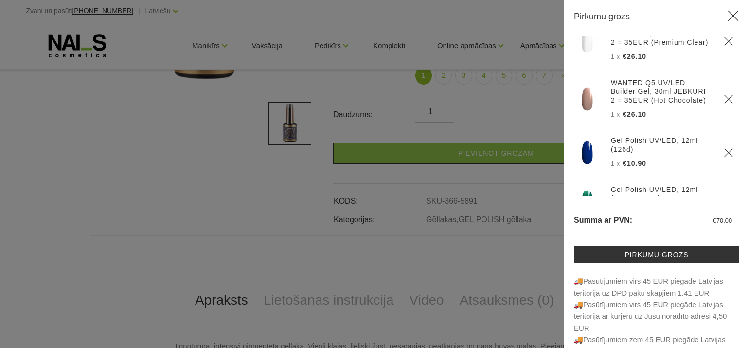
scroll to position [0, 0]
